Goal: Transaction & Acquisition: Purchase product/service

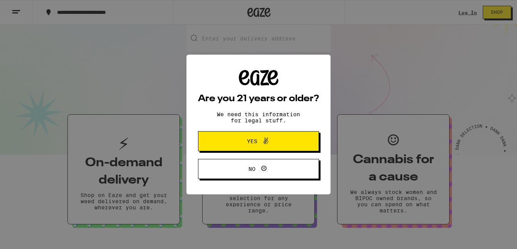
scroll to position [104, 0]
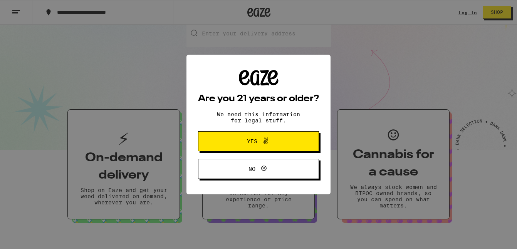
click at [291, 170] on button "No" at bounding box center [258, 169] width 121 height 20
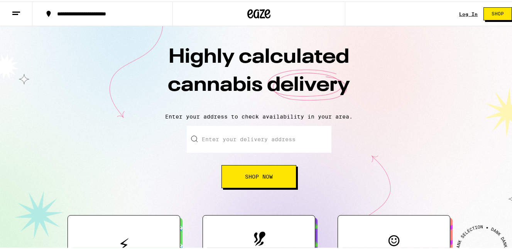
scroll to position [104, 0]
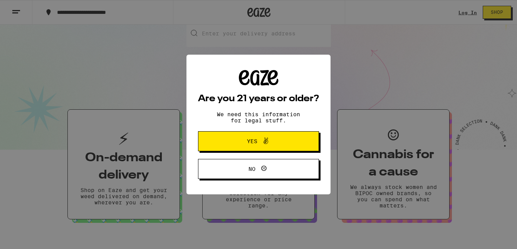
click at [247, 144] on span "Yes" at bounding box center [252, 141] width 10 height 5
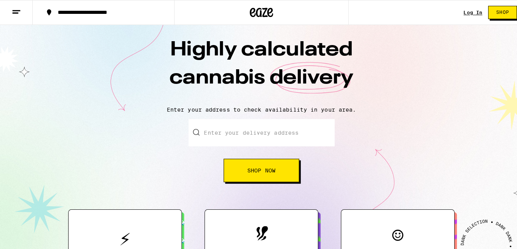
scroll to position [0, 0]
